Goal: Learn about a topic

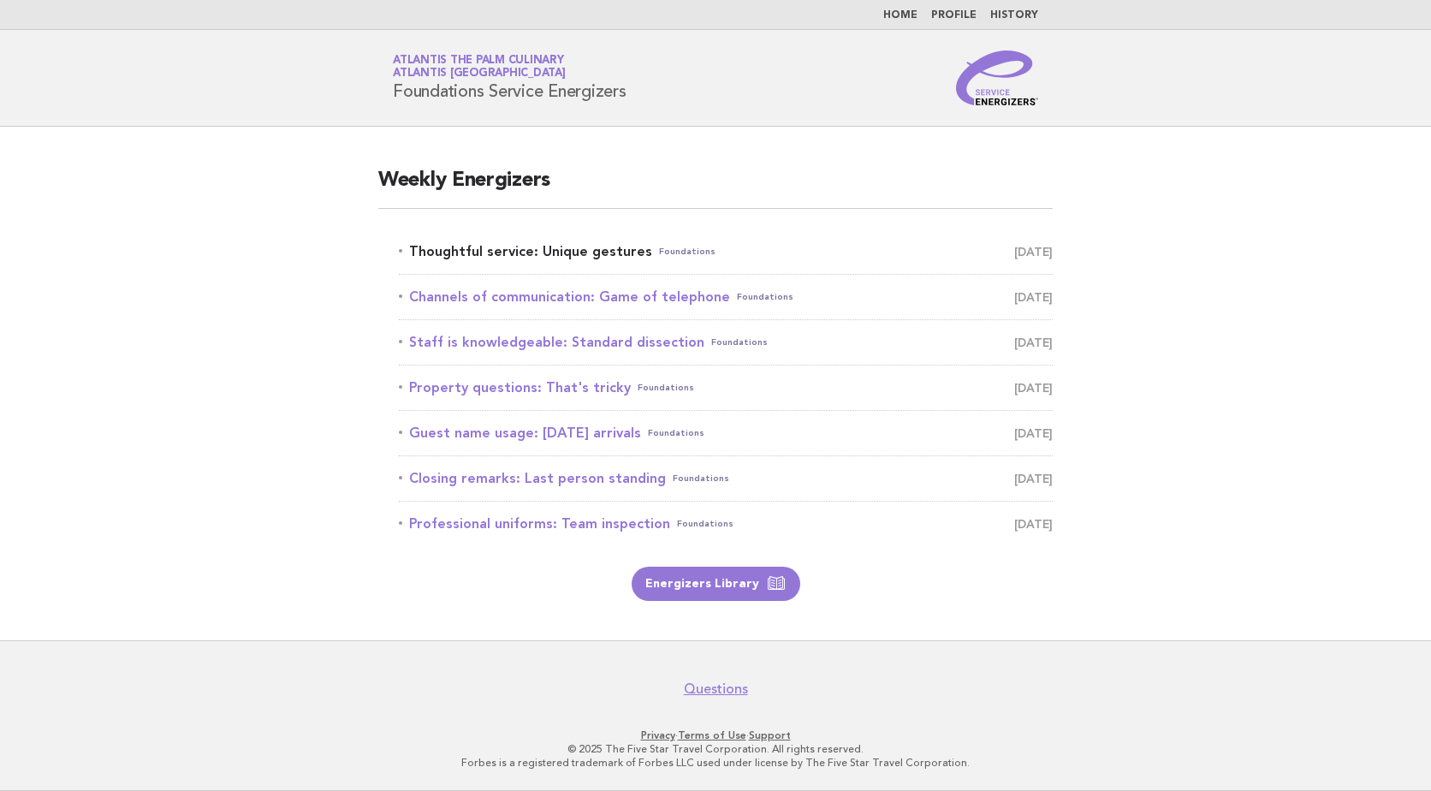
click at [1045, 252] on span "August 28" at bounding box center [1033, 252] width 39 height 24
click at [593, 252] on link "Thoughtful service: Unique gestures Foundations August 28" at bounding box center [726, 252] width 654 height 24
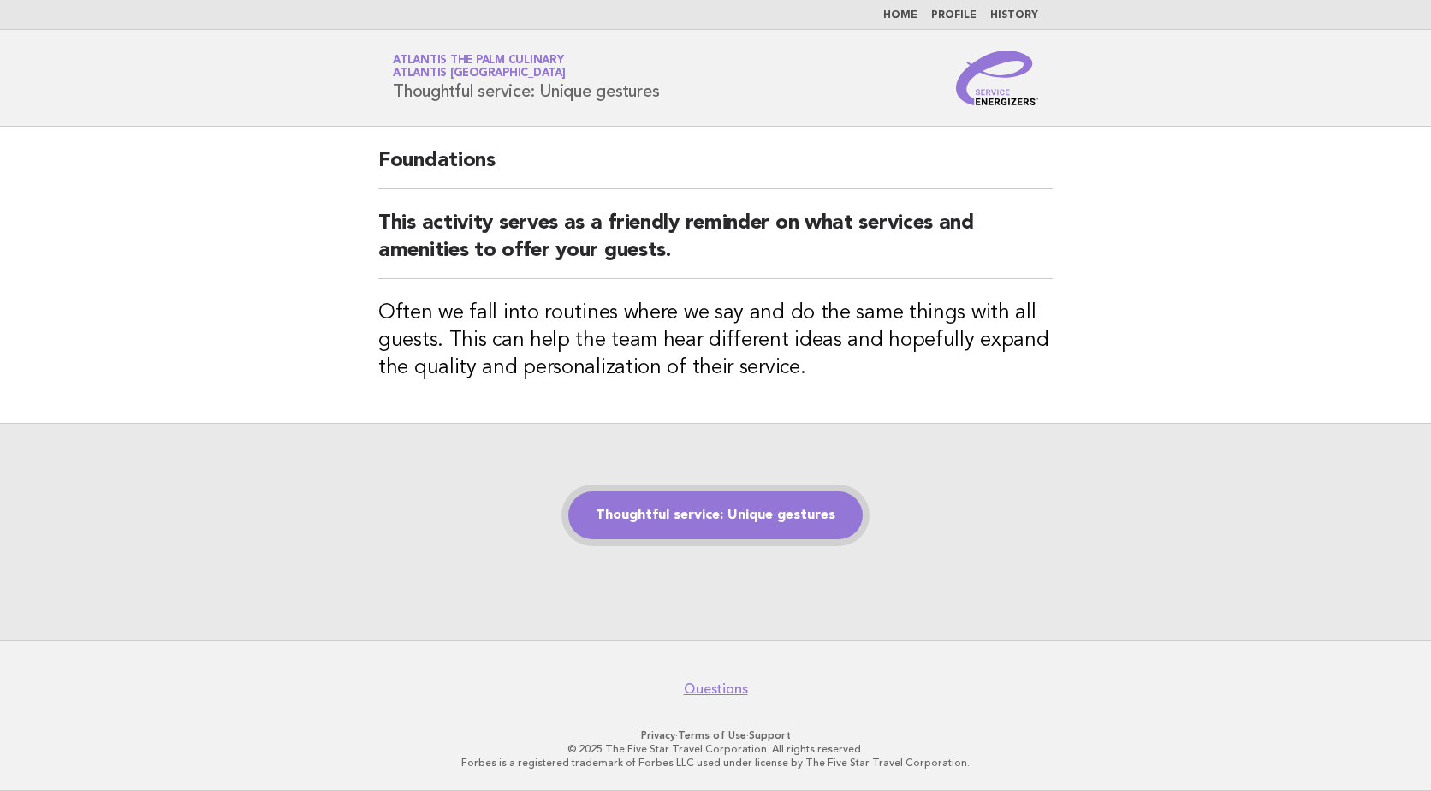
click at [687, 513] on link "Thoughtful service: Unique gestures" at bounding box center [715, 515] width 294 height 48
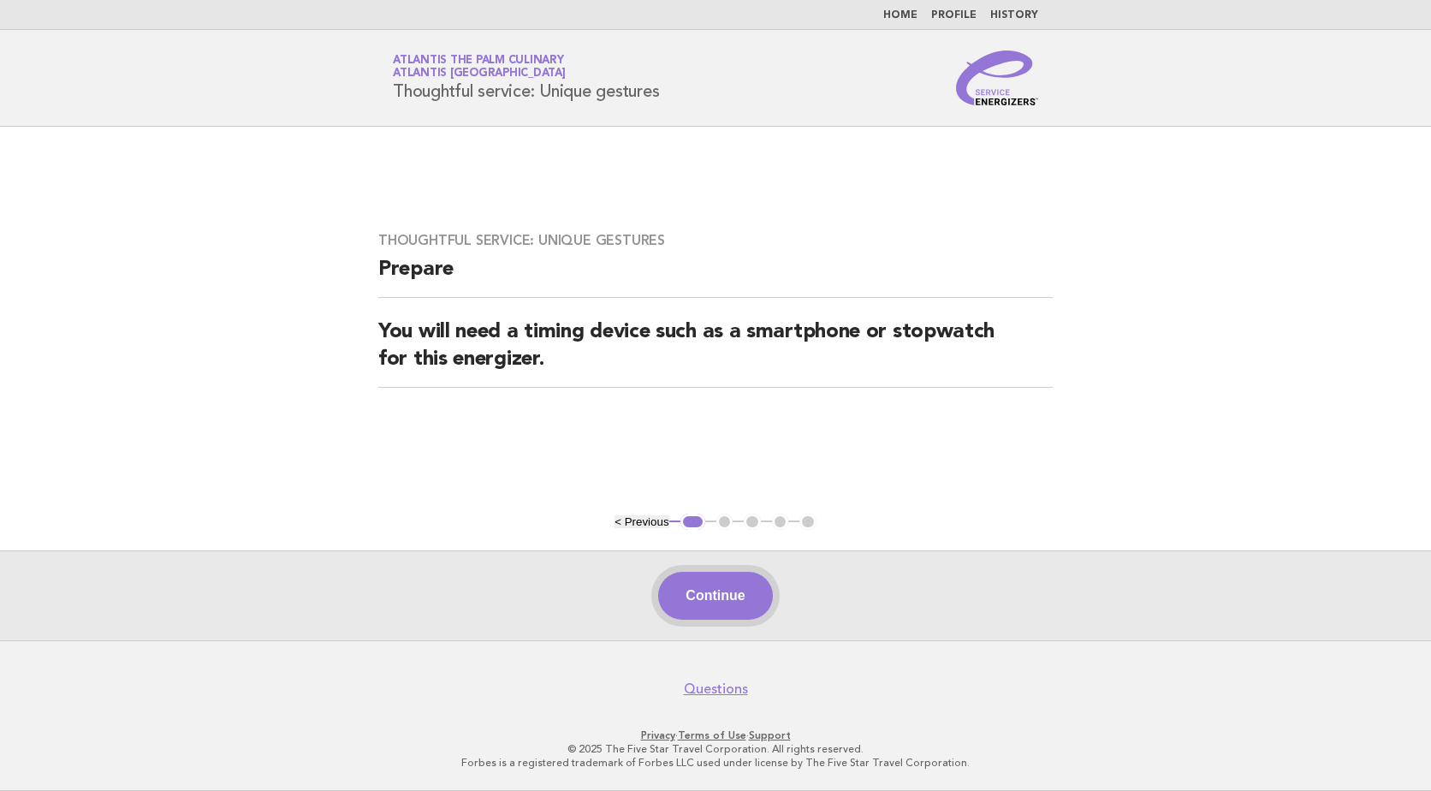
click at [730, 606] on button "Continue" at bounding box center [715, 596] width 114 height 48
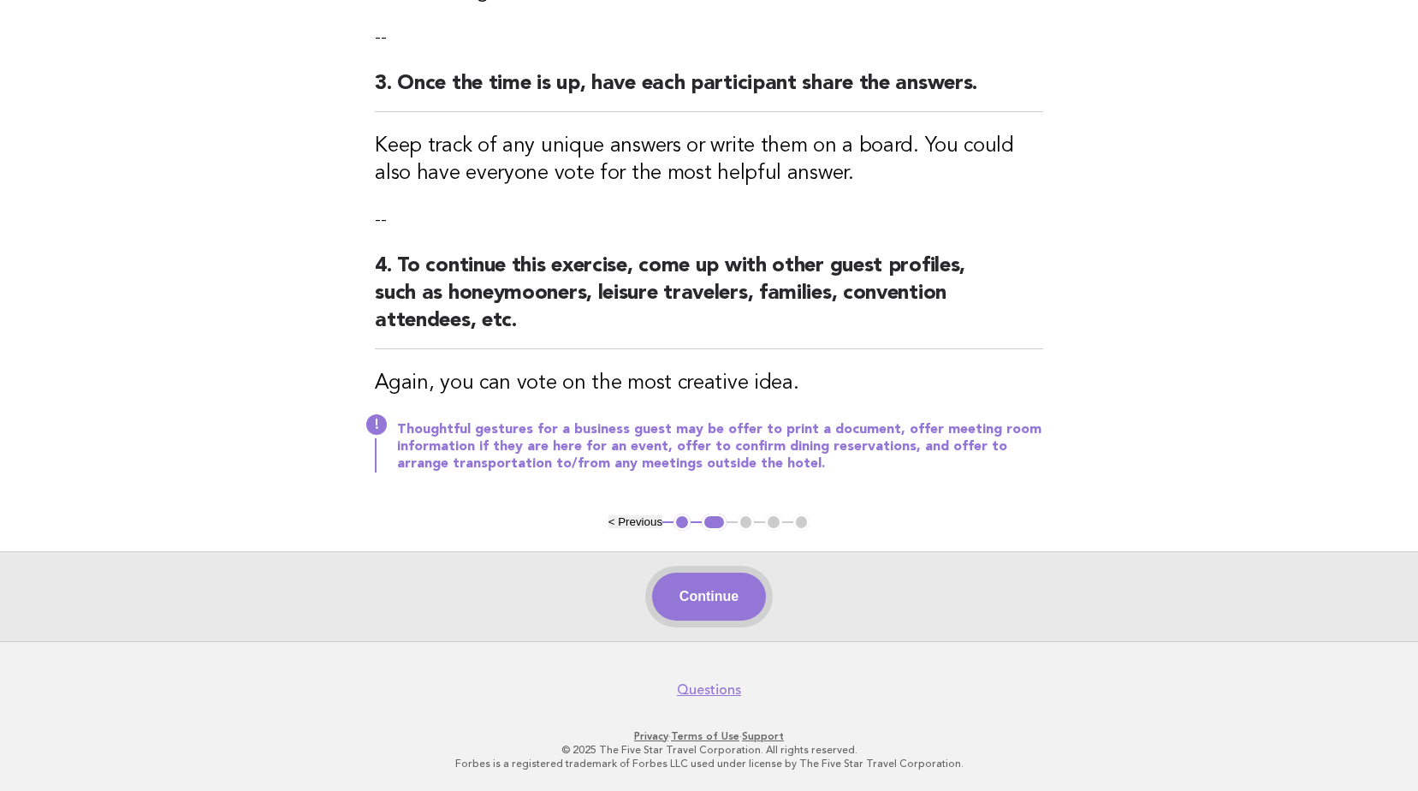
click at [723, 606] on button "Continue" at bounding box center [709, 596] width 114 height 48
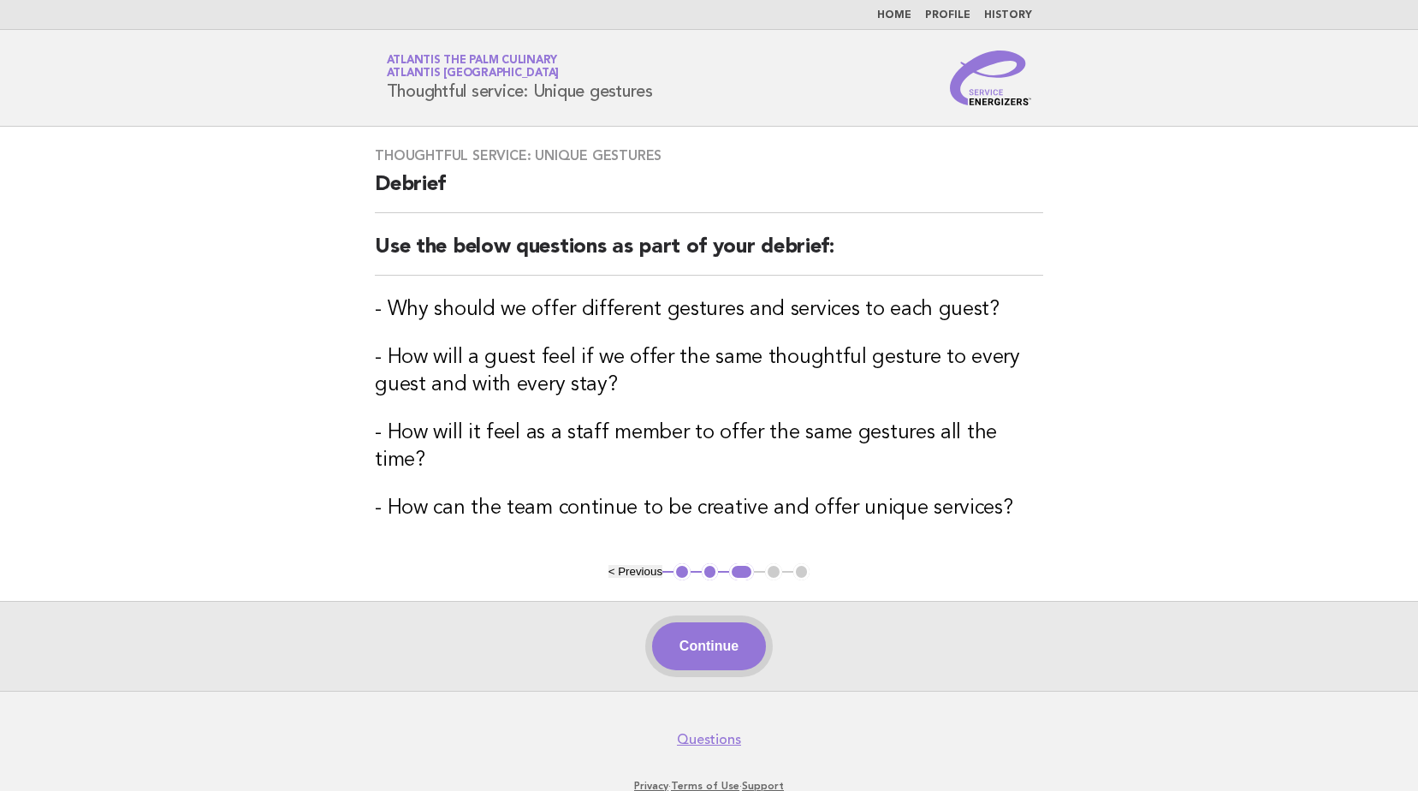
click at [722, 629] on button "Continue" at bounding box center [709, 646] width 114 height 48
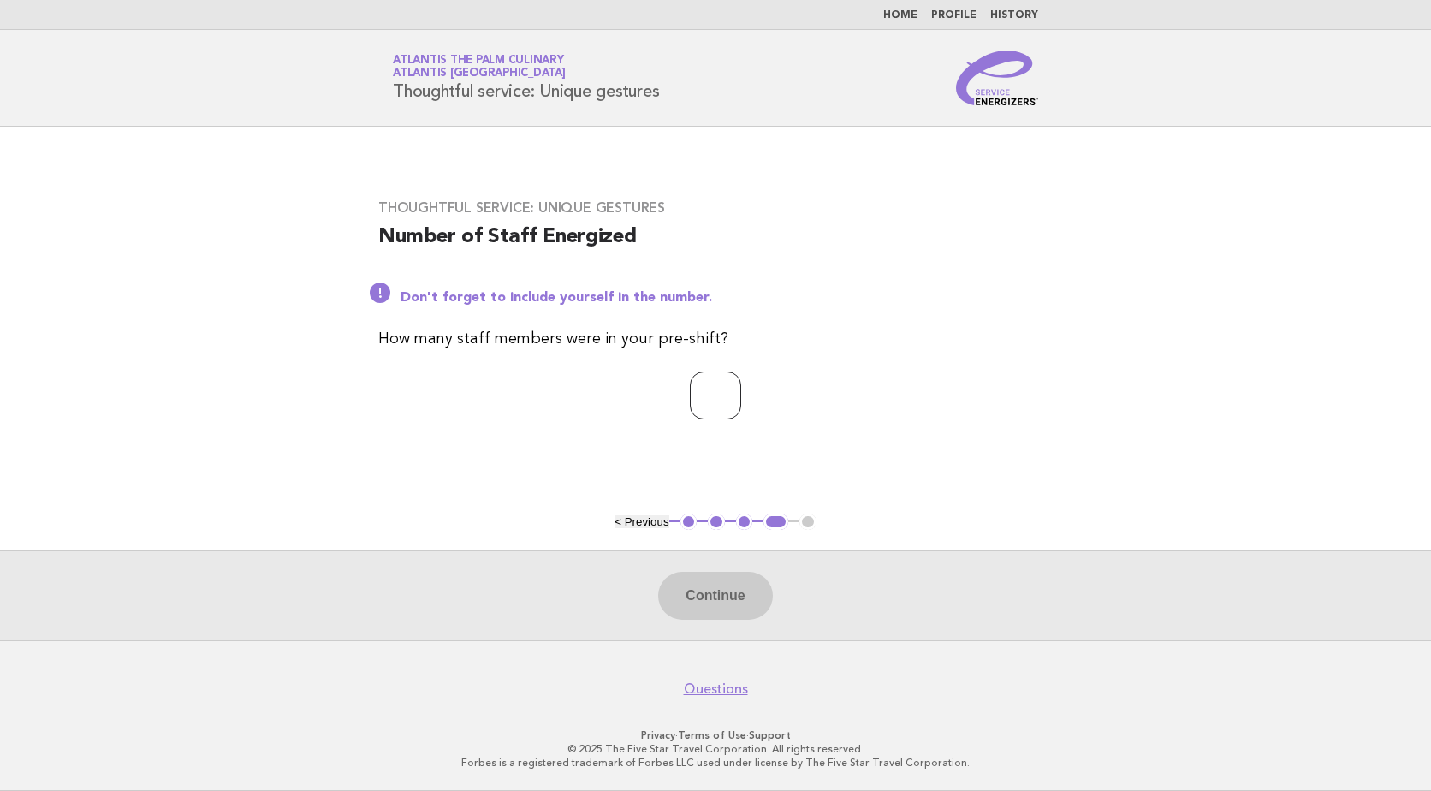
click at [710, 385] on input "number" at bounding box center [715, 395] width 51 height 48
type input "*"
click at [696, 583] on button "Continue" at bounding box center [715, 596] width 114 height 48
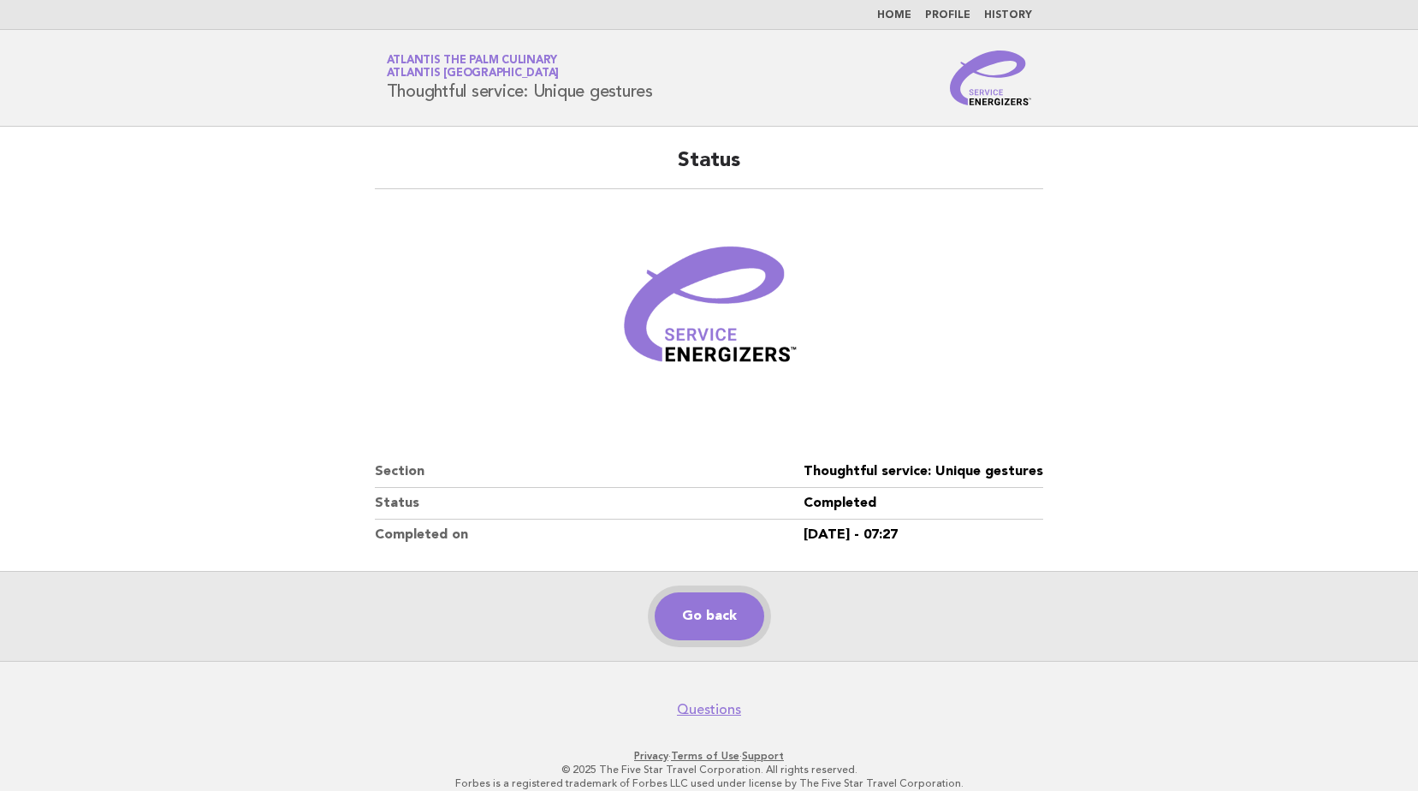
click at [682, 612] on link "Go back" at bounding box center [710, 616] width 110 height 48
